Goal: Transaction & Acquisition: Purchase product/service

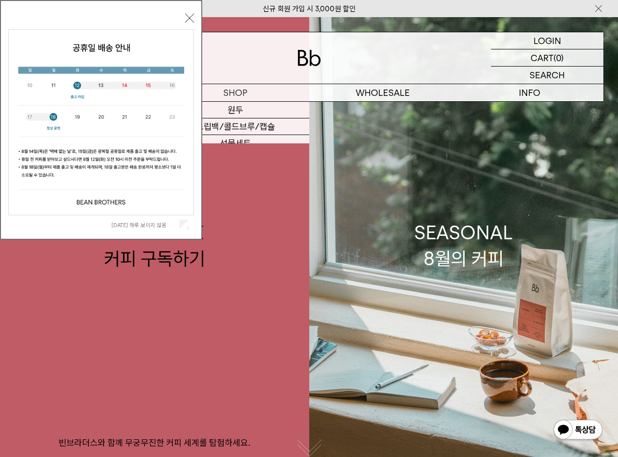
click at [189, 24] on div "오늘 하루 보이지 않음 닫기" at bounding box center [101, 122] width 186 height 223
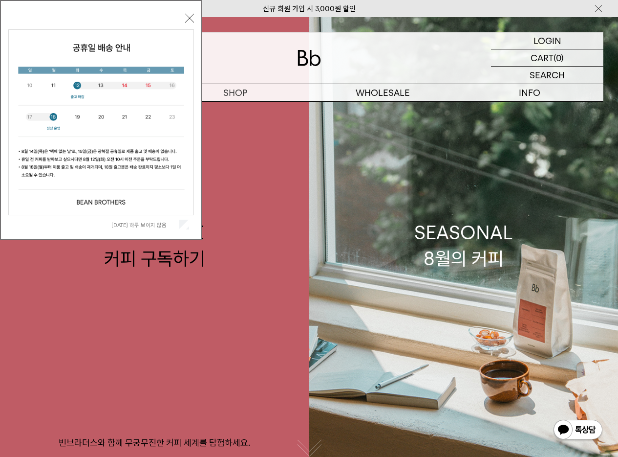
click at [190, 18] on button "닫기" at bounding box center [189, 18] width 9 height 9
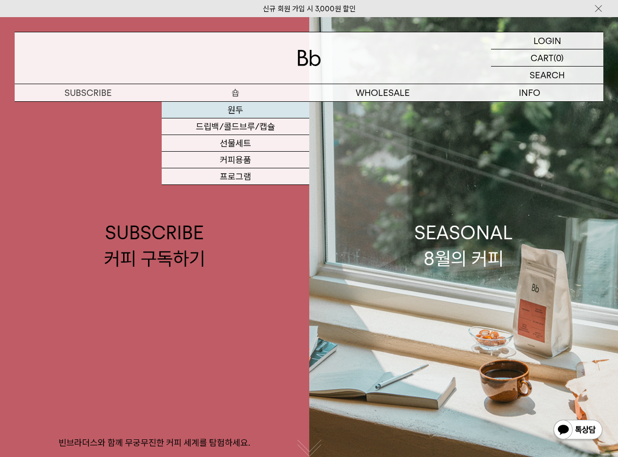
click at [248, 110] on link "원두" at bounding box center [235, 110] width 147 height 17
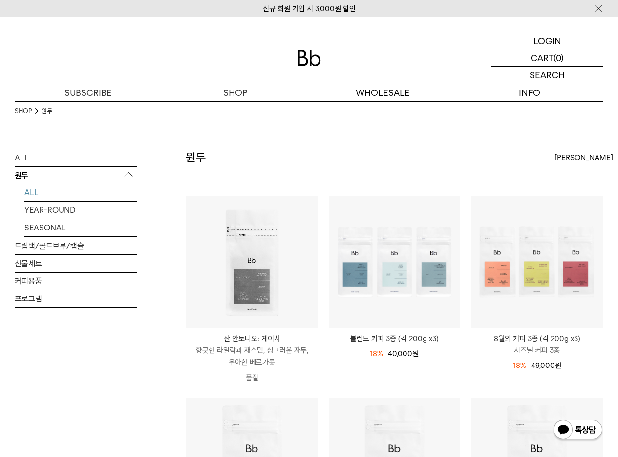
drag, startPoint x: 187, startPoint y: 157, endPoint x: 209, endPoint y: 158, distance: 22.5
click at [202, 158] on h2 "원두" at bounding box center [196, 157] width 21 height 17
click at [211, 158] on div "원두 상품 12 개 최신순 최신순 인기순 낮은가격순" at bounding box center [395, 172] width 418 height 47
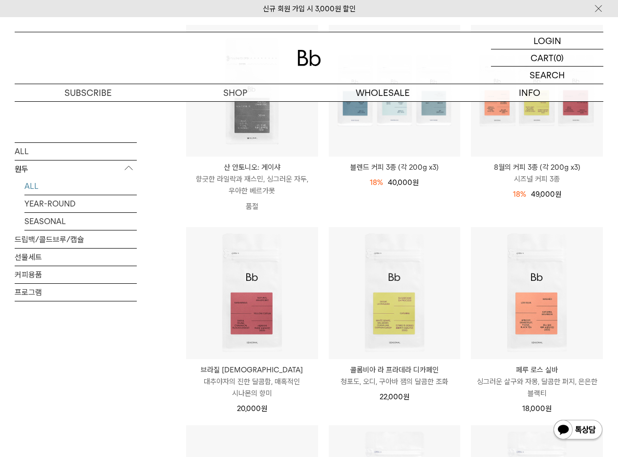
scroll to position [290, 0]
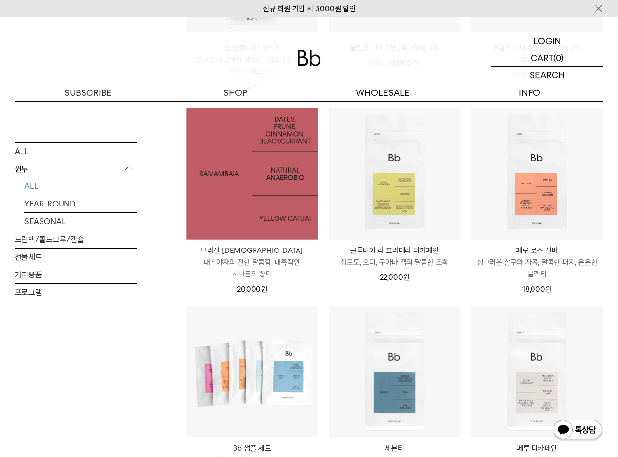
click at [247, 194] on img at bounding box center [252, 174] width 132 height 132
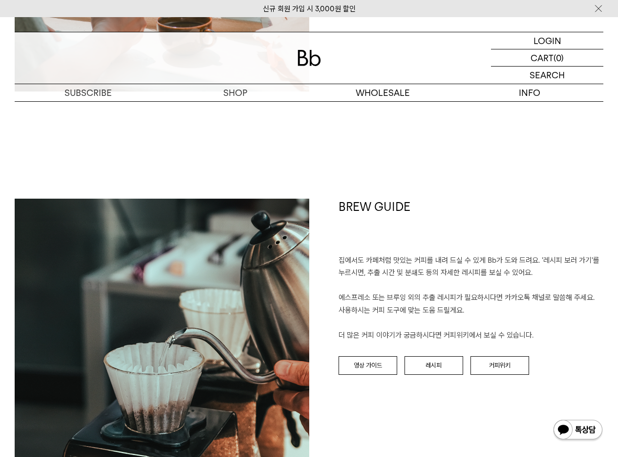
scroll to position [1322, 0]
